Goal: Transaction & Acquisition: Purchase product/service

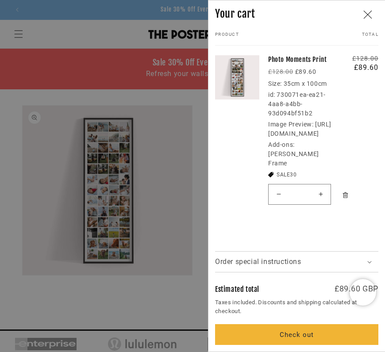
scroll to position [0, 669]
click at [346, 199] on icon "Remove Photo Moments Print / Matt Black Frame" at bounding box center [345, 195] width 7 height 7
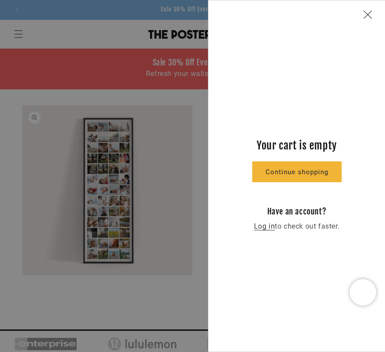
click at [369, 13] on icon "Close" at bounding box center [367, 14] width 9 height 9
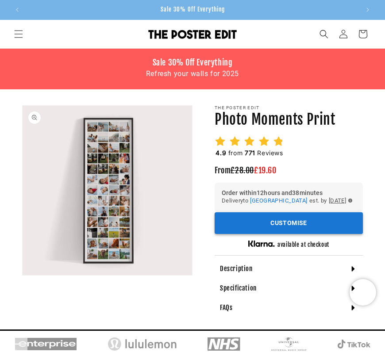
click at [253, 234] on button "Customise" at bounding box center [289, 223] width 148 height 22
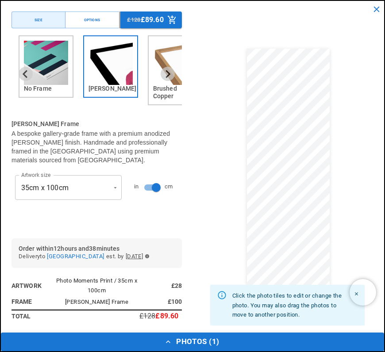
click at [204, 341] on button "Photos ( 1 )" at bounding box center [192, 342] width 383 height 19
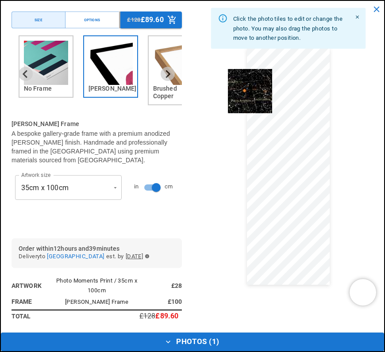
drag, startPoint x: 108, startPoint y: 312, endPoint x: 262, endPoint y: 76, distance: 281.4
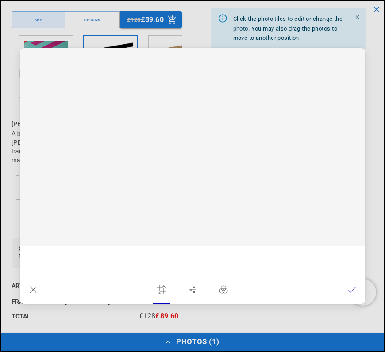
scroll to position [0, 669]
click at [348, 293] on icon at bounding box center [351, 290] width 9 height 9
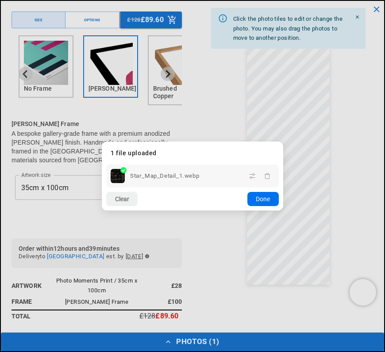
click at [259, 200] on button "Done" at bounding box center [262, 199] width 31 height 14
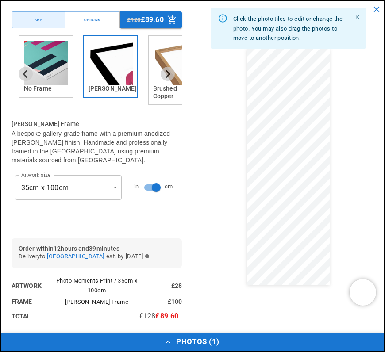
click at [191, 336] on button "Photos ( 1 )" at bounding box center [192, 342] width 383 height 19
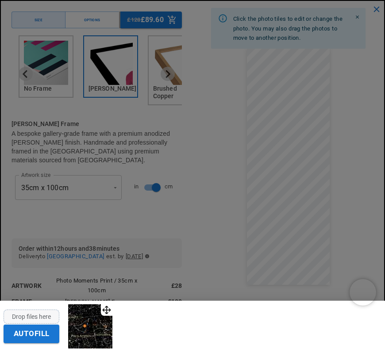
scroll to position [0, 0]
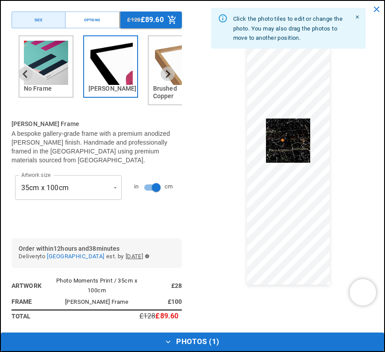
drag, startPoint x: 112, startPoint y: 307, endPoint x: 305, endPoint y: 122, distance: 267.3
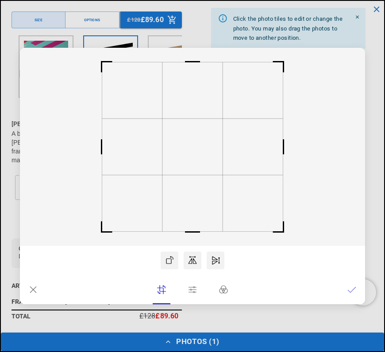
click at [347, 290] on icon at bounding box center [351, 290] width 9 height 9
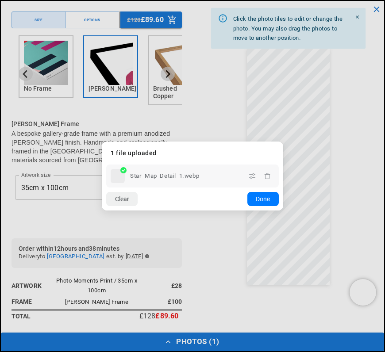
scroll to position [0, 335]
click at [260, 199] on button "Done" at bounding box center [262, 199] width 31 height 14
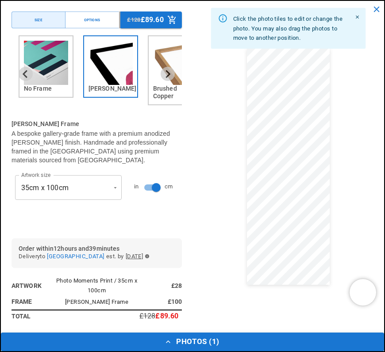
click at [177, 344] on button "Photos ( 1 )" at bounding box center [192, 342] width 383 height 19
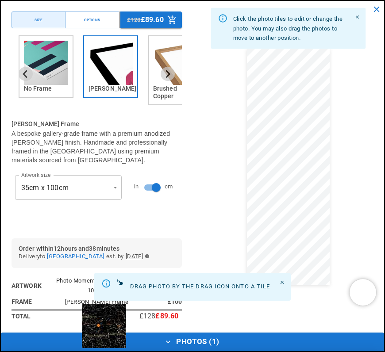
scroll to position [0, 0]
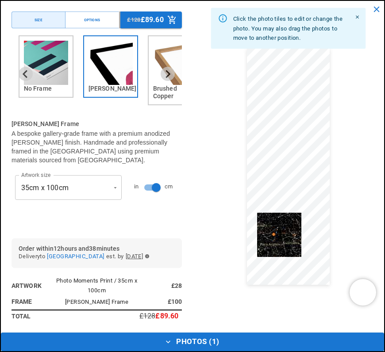
drag, startPoint x: 110, startPoint y: 309, endPoint x: 296, endPoint y: 215, distance: 208.4
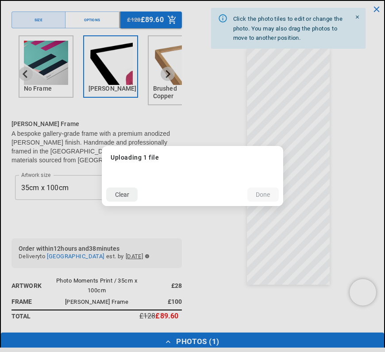
scroll to position [0, 669]
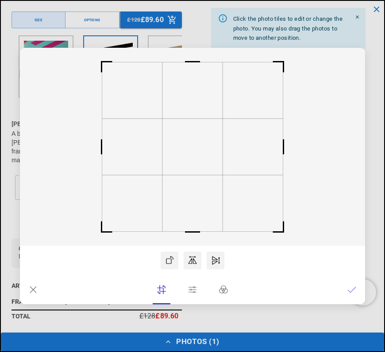
click at [350, 289] on icon at bounding box center [351, 290] width 9 height 9
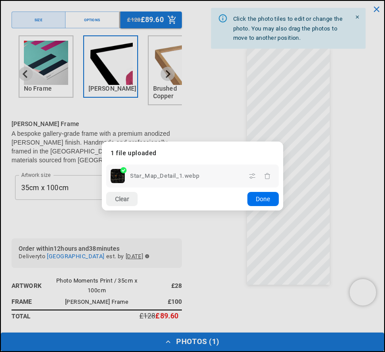
click at [273, 202] on button "Done" at bounding box center [262, 199] width 31 height 14
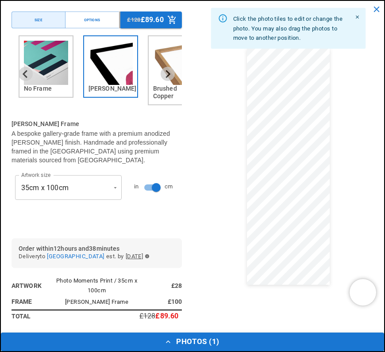
click at [222, 342] on button "Photos ( 1 )" at bounding box center [192, 342] width 383 height 19
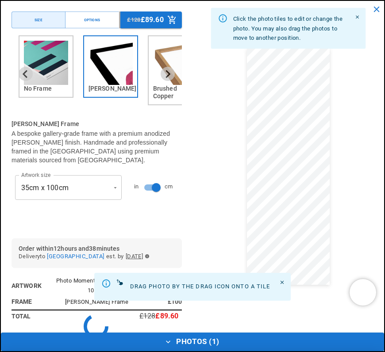
scroll to position [0, 80]
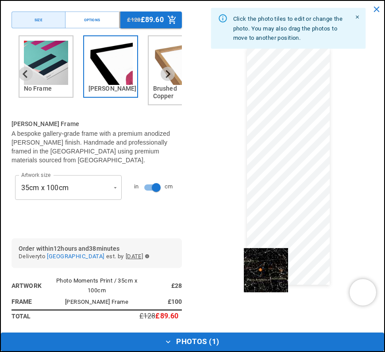
drag, startPoint x: 112, startPoint y: 311, endPoint x: 282, endPoint y: 255, distance: 179.0
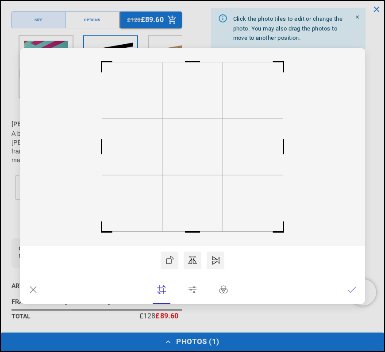
click at [352, 291] on icon at bounding box center [352, 289] width 8 height 5
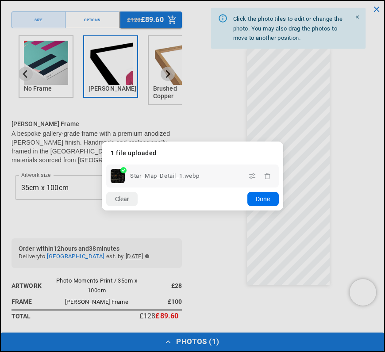
click at [255, 200] on button "Done" at bounding box center [262, 199] width 31 height 14
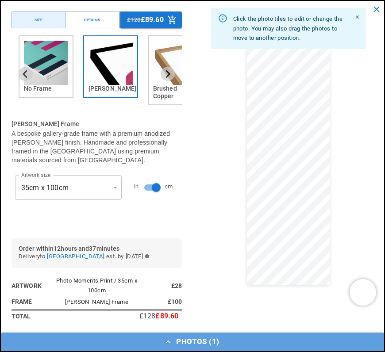
click at [174, 340] on button "Photos ( 1 )" at bounding box center [192, 342] width 383 height 19
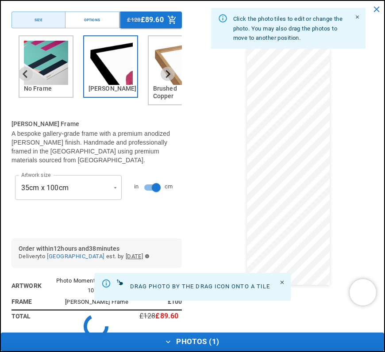
scroll to position [0, 104]
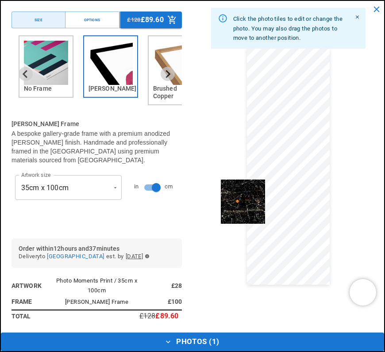
drag, startPoint x: 114, startPoint y: 310, endPoint x: 260, endPoint y: 184, distance: 193.6
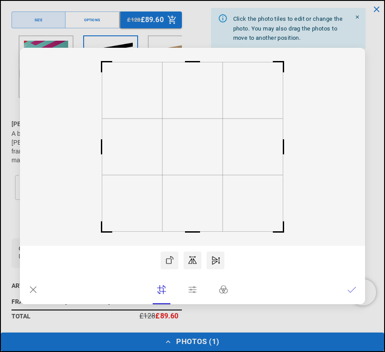
click at [352, 285] on lr-icon at bounding box center [351, 290] width 9 height 18
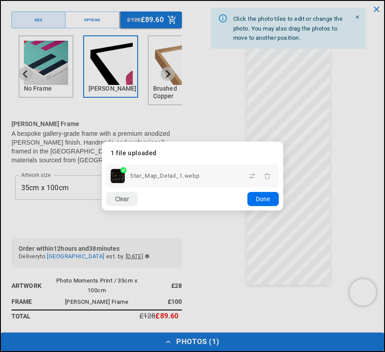
click at [260, 197] on button "Done" at bounding box center [262, 199] width 31 height 14
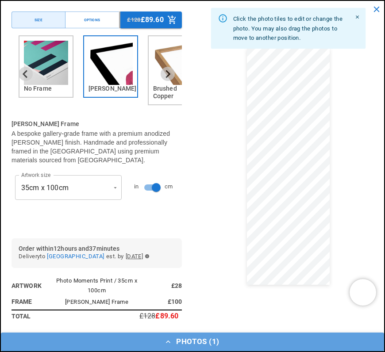
click at [185, 341] on button "Photos ( 1 )" at bounding box center [192, 342] width 383 height 19
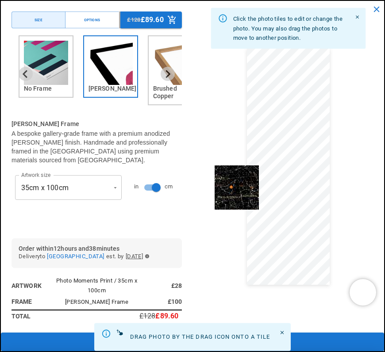
scroll to position [0, 0]
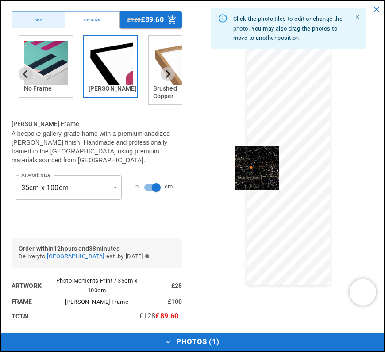
drag, startPoint x: 114, startPoint y: 309, endPoint x: 275, endPoint y: 151, distance: 226.3
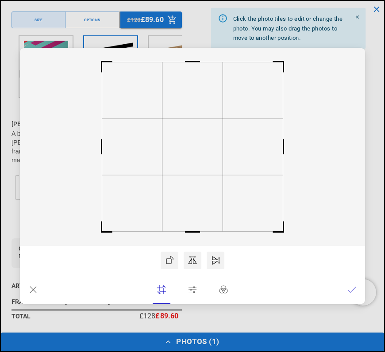
click at [351, 287] on icon at bounding box center [351, 290] width 9 height 9
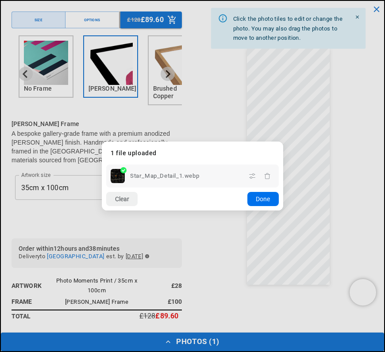
click at [260, 197] on button "Done" at bounding box center [262, 199] width 31 height 14
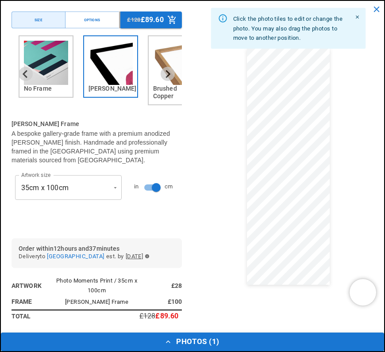
scroll to position [0, 335]
click at [173, 343] on icon "button" at bounding box center [168, 342] width 9 height 9
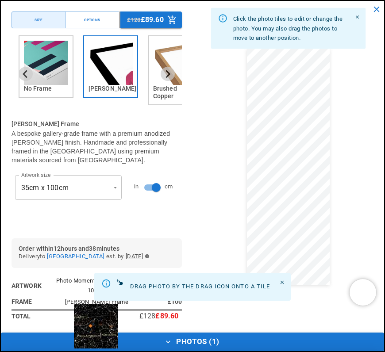
scroll to position [0, 120]
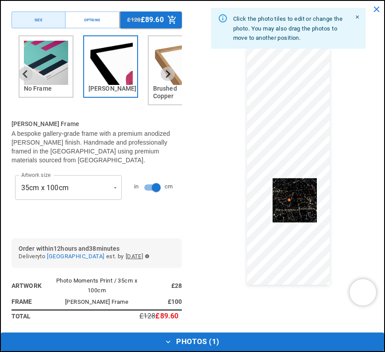
drag, startPoint x: 112, startPoint y: 311, endPoint x: 311, endPoint y: 185, distance: 235.8
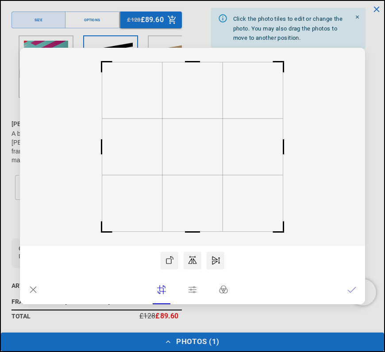
click at [345, 293] on lr-btn-ui at bounding box center [352, 290] width 18 height 18
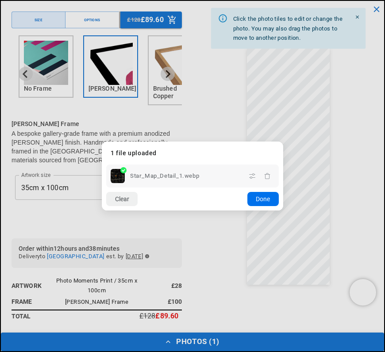
scroll to position [0, 669]
click at [263, 202] on button "Done" at bounding box center [262, 199] width 31 height 14
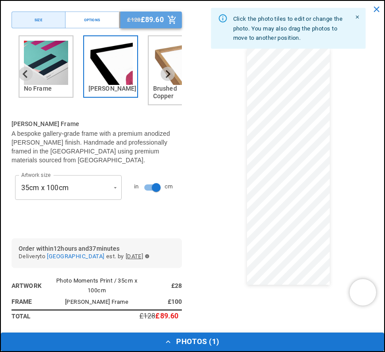
click at [155, 23] on p "£89.60" at bounding box center [152, 19] width 23 height 7
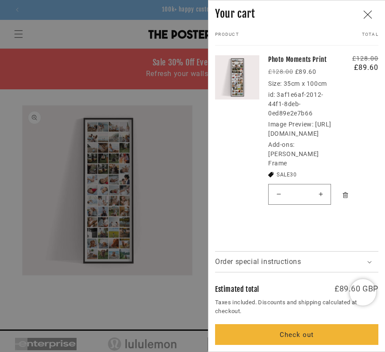
click at [154, 100] on div at bounding box center [192, 176] width 385 height 352
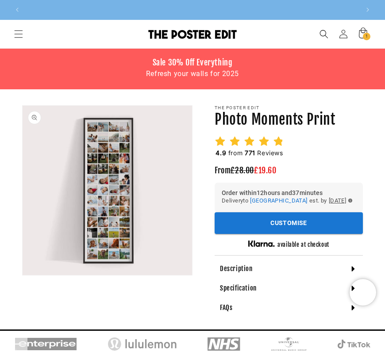
scroll to position [0, 0]
